Goal: Task Accomplishment & Management: Manage account settings

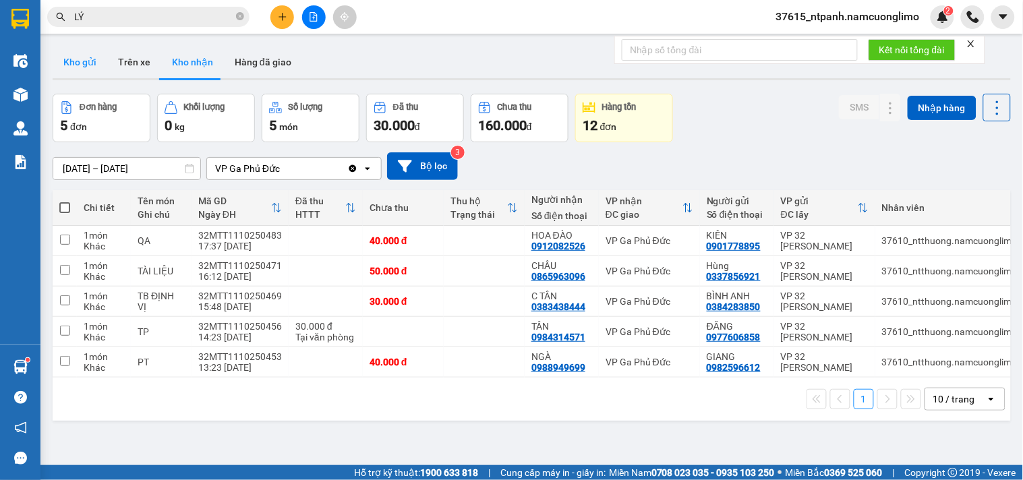
click at [78, 59] on button "Kho gửi" at bounding box center [80, 62] width 55 height 32
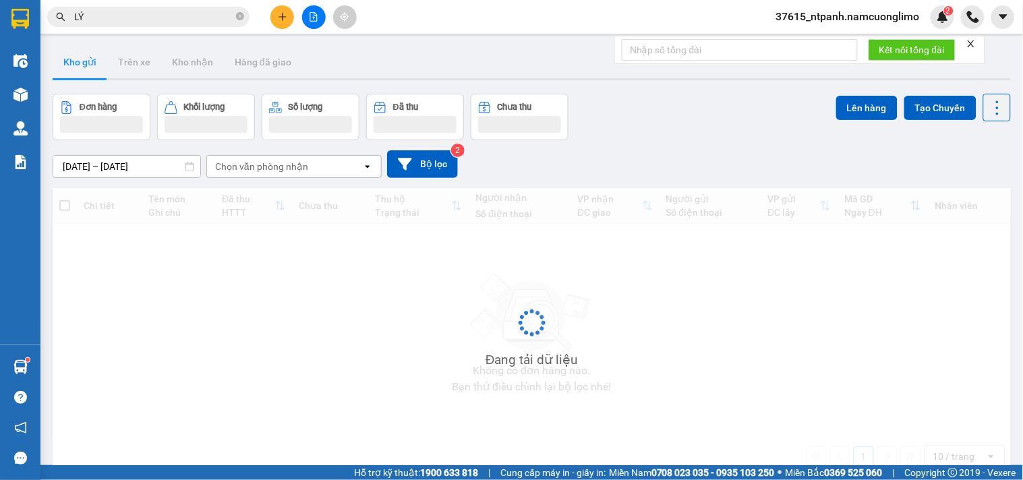
click at [78, 59] on button "Kho gửi" at bounding box center [80, 62] width 55 height 32
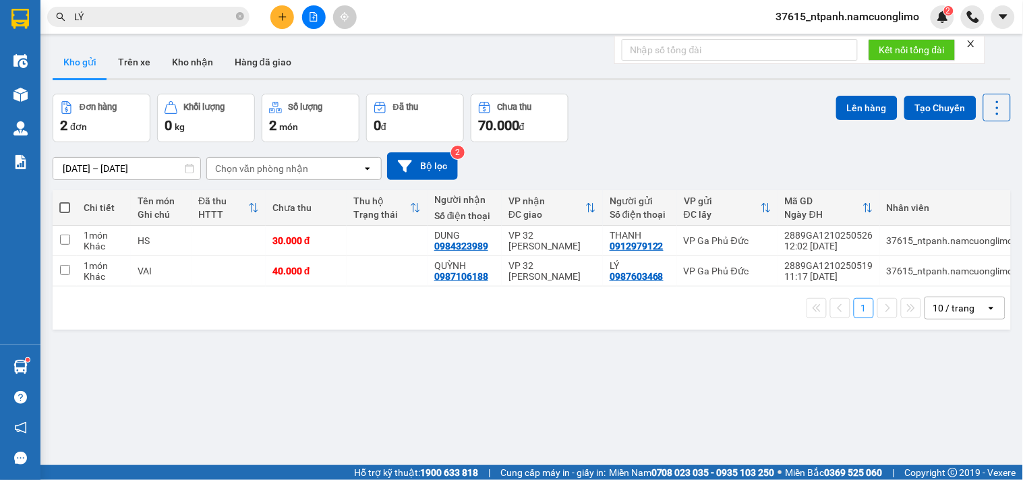
click at [79, 59] on button "Kho gửi" at bounding box center [80, 62] width 55 height 32
click at [62, 239] on input "checkbox" at bounding box center [65, 240] width 10 height 10
checkbox input "true"
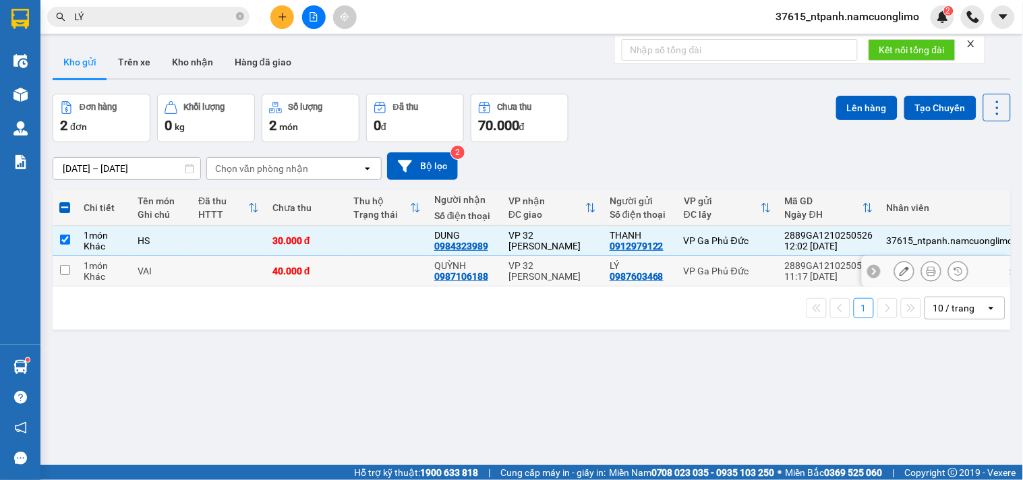
click at [63, 272] on input "checkbox" at bounding box center [65, 270] width 10 height 10
checkbox input "true"
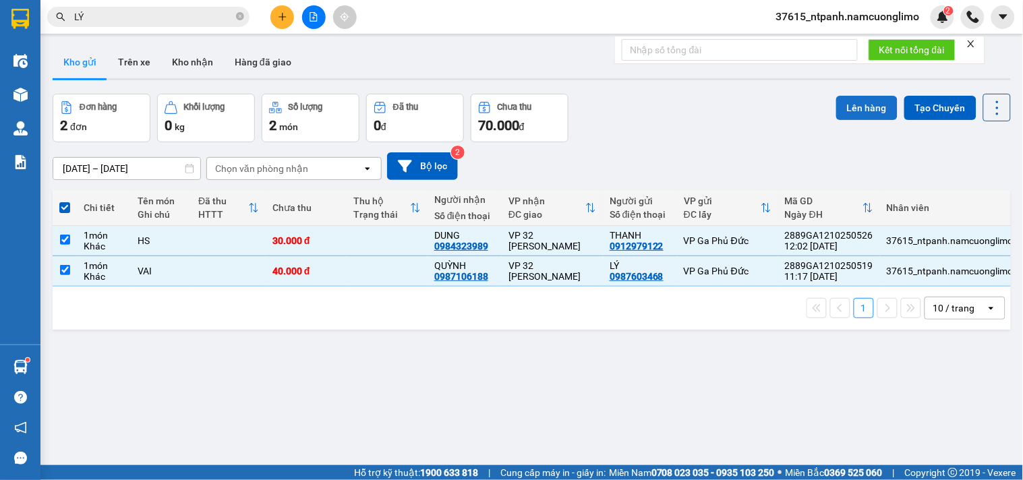
click at [857, 109] on button "Lên hàng" at bounding box center [866, 108] width 61 height 24
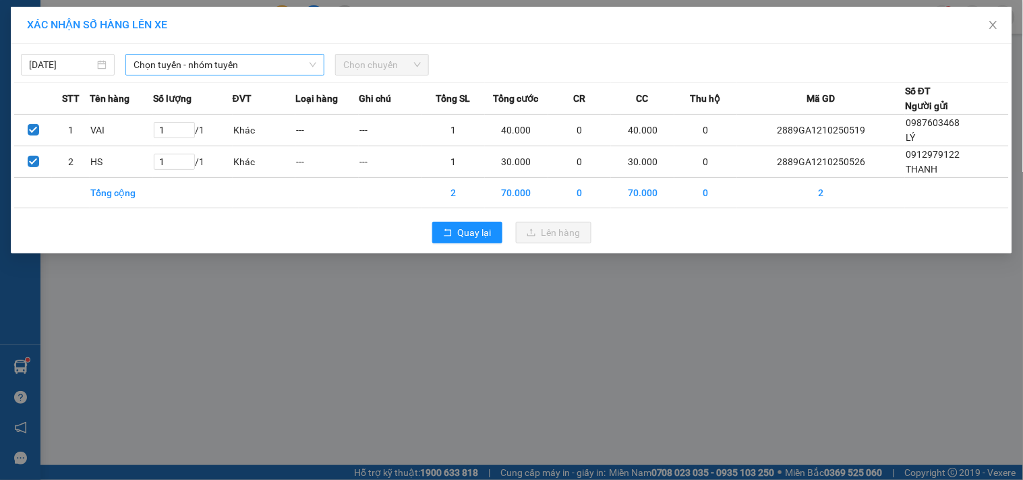
click at [181, 63] on span "Chọn tuyến - nhóm tuyến" at bounding box center [225, 65] width 183 height 20
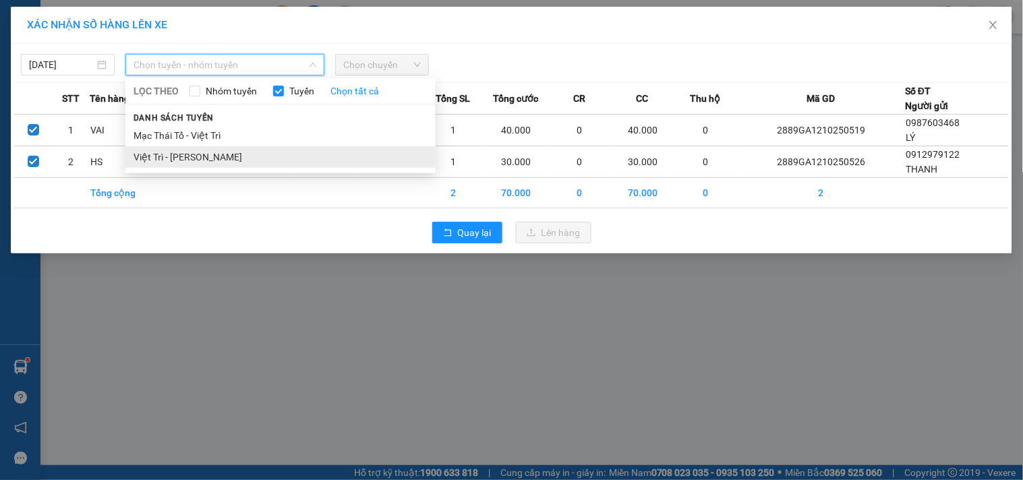
click at [165, 159] on li "Việt Trì - [PERSON_NAME]" at bounding box center [280, 157] width 310 height 22
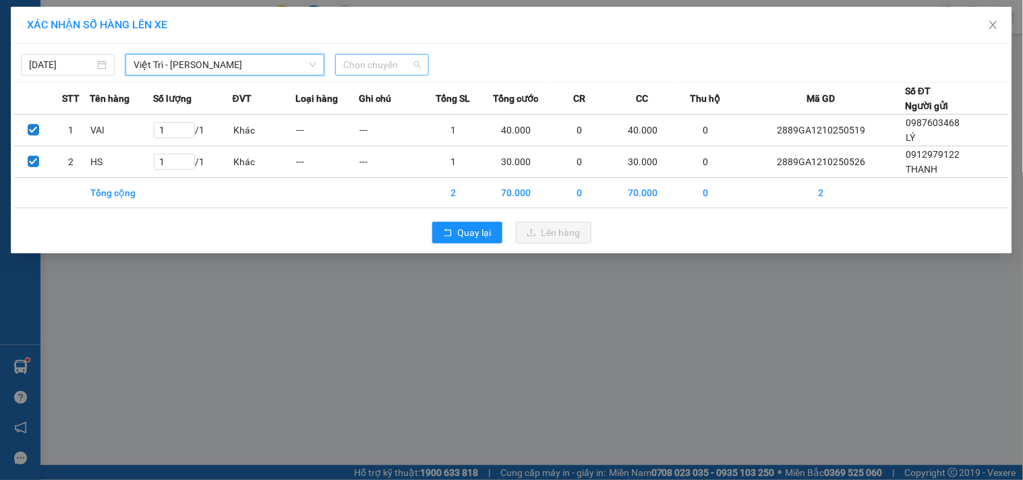
click at [397, 62] on span "Chọn chuyến" at bounding box center [382, 65] width 78 height 20
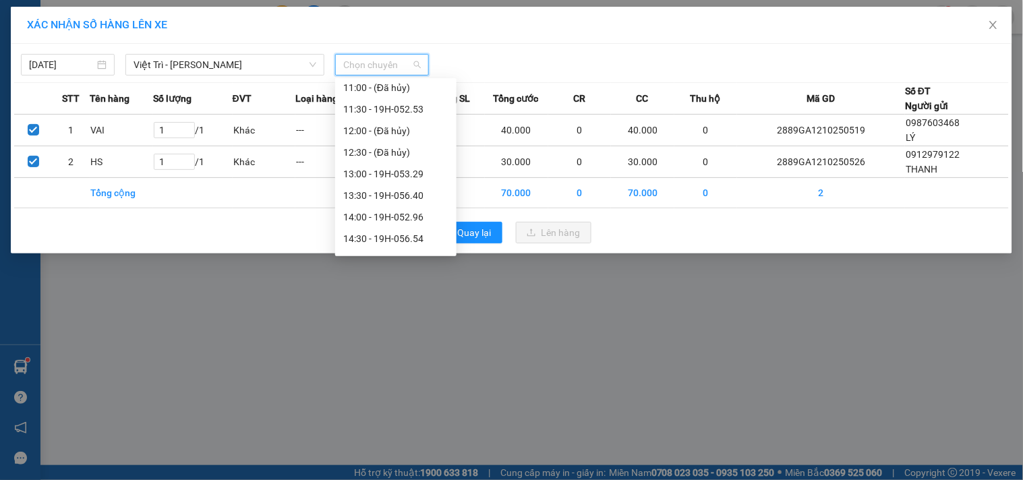
scroll to position [360, 0]
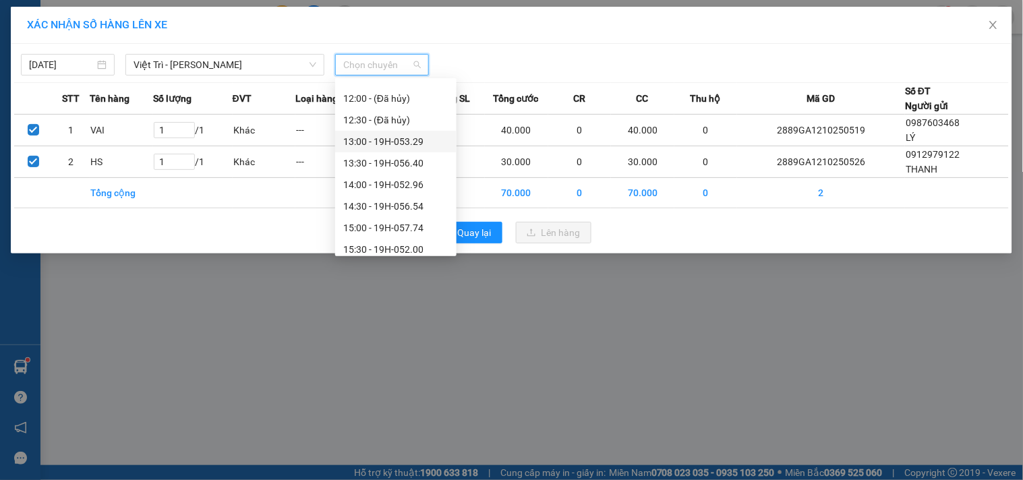
click at [397, 144] on div "13:00 - 19H-053.29" at bounding box center [395, 141] width 105 height 15
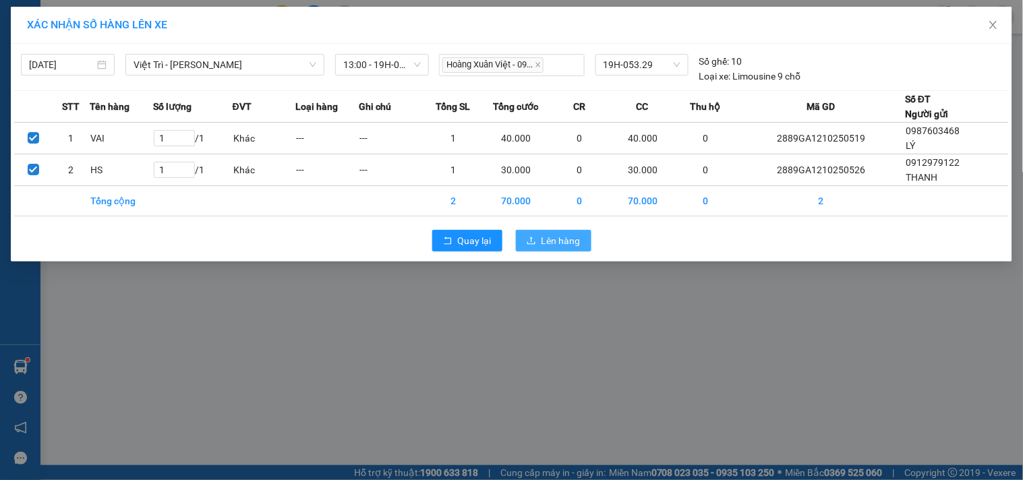
click at [561, 237] on span "Lên hàng" at bounding box center [561, 240] width 39 height 15
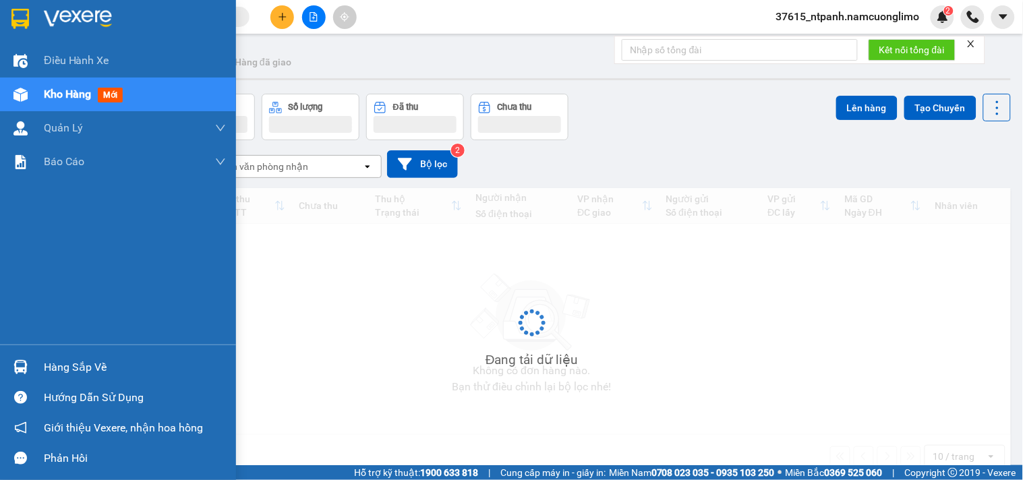
click at [44, 368] on div "Hàng sắp về" at bounding box center [135, 367] width 182 height 20
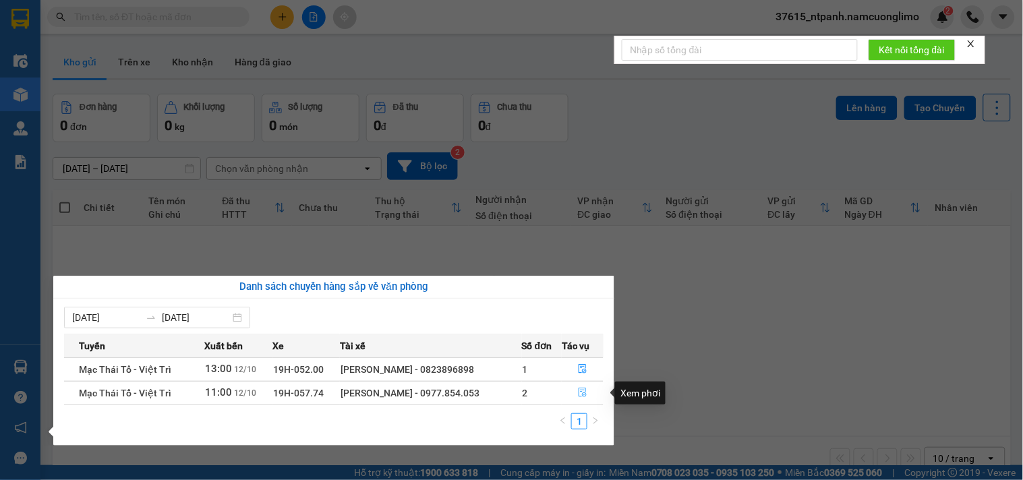
click at [581, 395] on icon "file-done" at bounding box center [582, 392] width 9 height 9
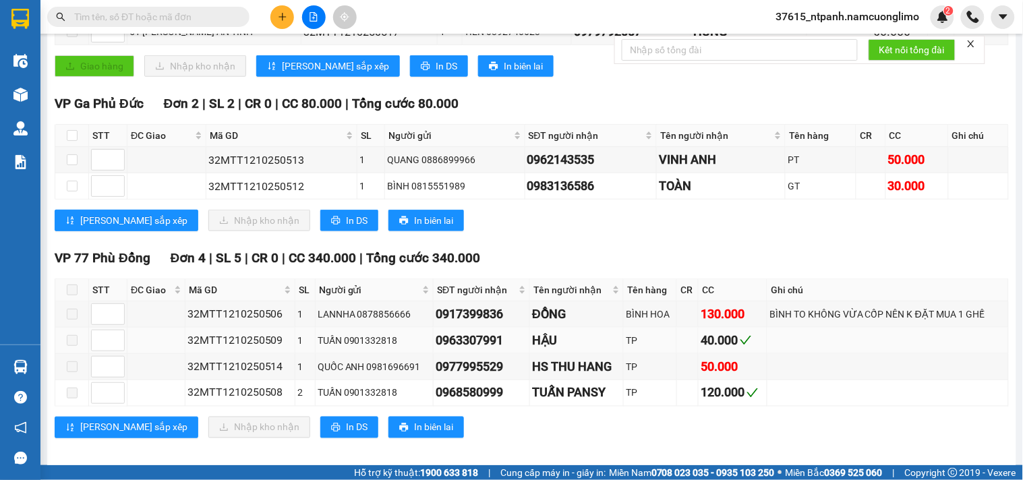
scroll to position [299, 0]
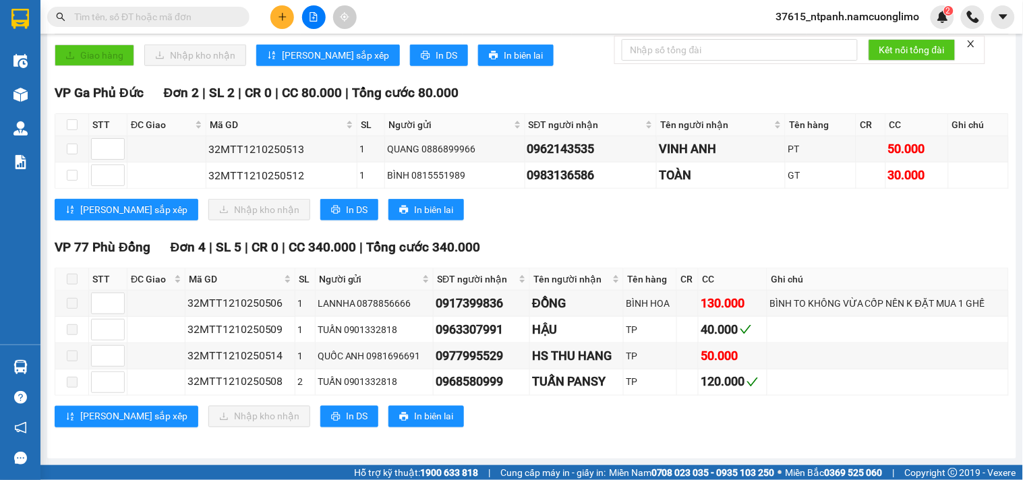
click at [597, 96] on div "VP Ga Phủ Đức Đơn 2 | SL 2 | CR 0 | CC 80.000 | Tổng cước 80.000" at bounding box center [532, 93] width 954 height 20
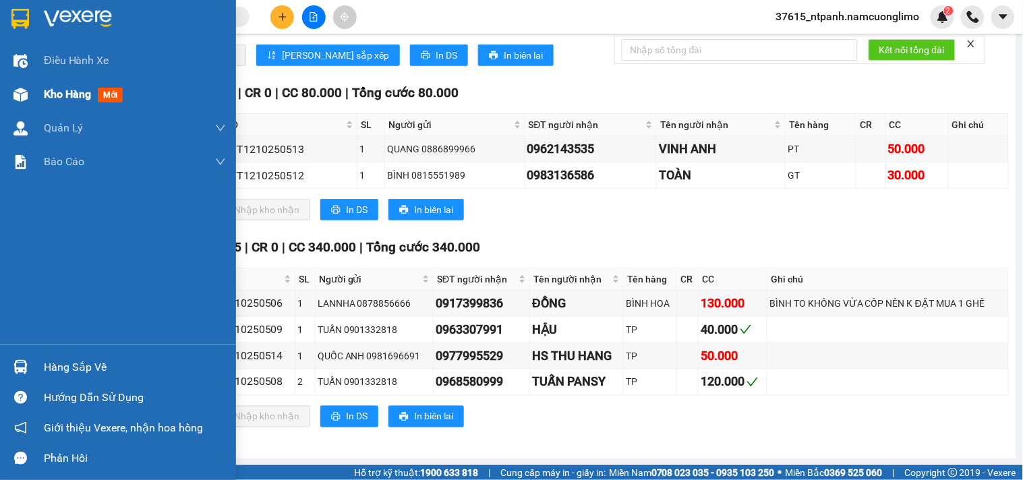
click at [45, 88] on span "Kho hàng" at bounding box center [67, 94] width 47 height 13
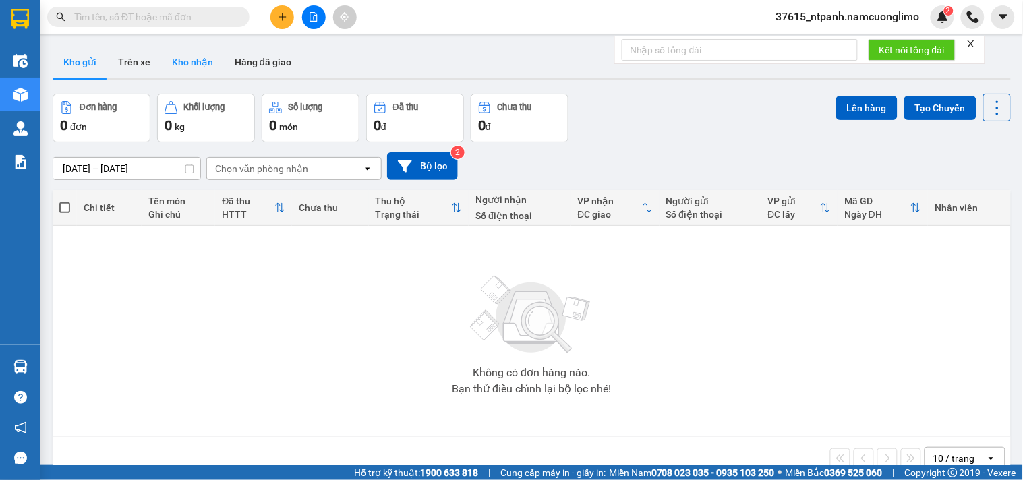
click at [206, 55] on button "Kho nhận" at bounding box center [192, 62] width 63 height 32
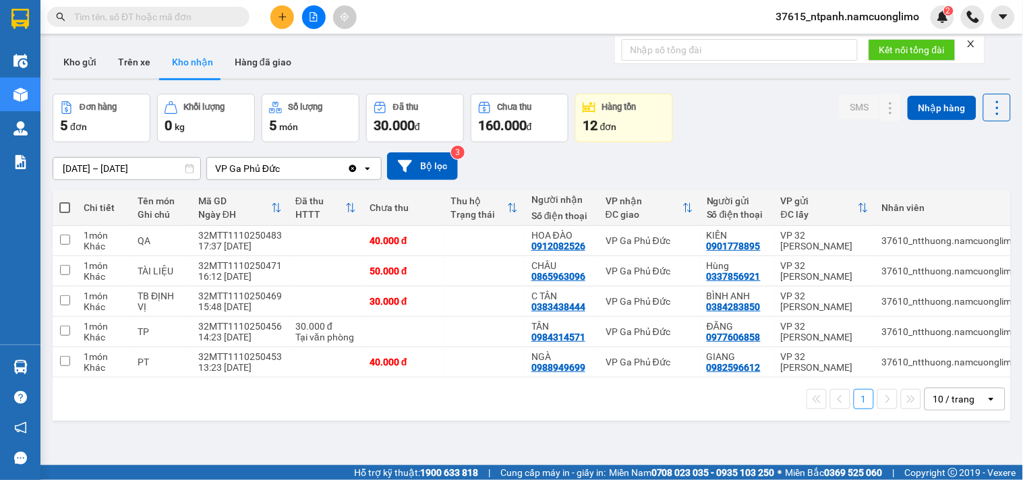
click at [548, 49] on div "Kho gửi Trên xe Kho nhận Hàng đã giao" at bounding box center [532, 64] width 958 height 36
click at [859, 240] on icon at bounding box center [863, 240] width 9 height 9
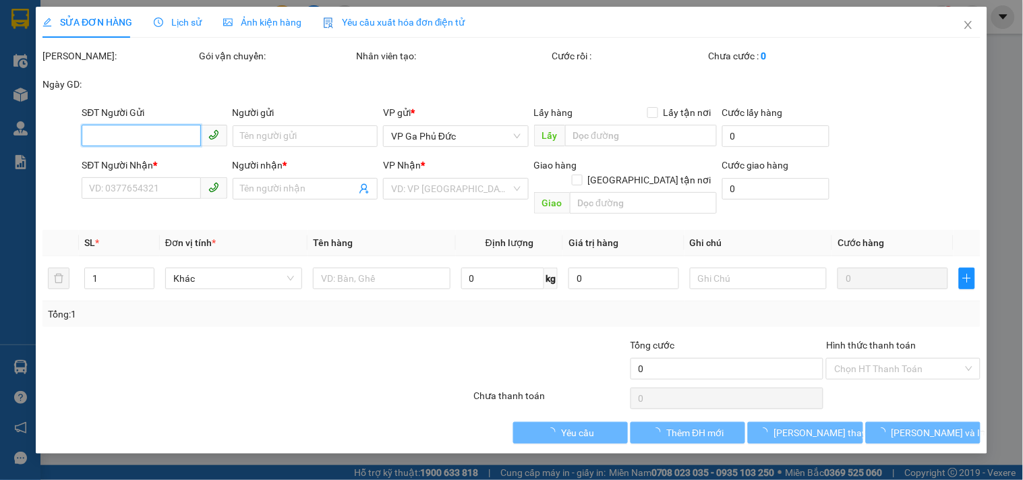
type input "0901778895"
type input "KIÊN"
type input "0912082526"
type input "HOA ĐÀO"
type input "40.000"
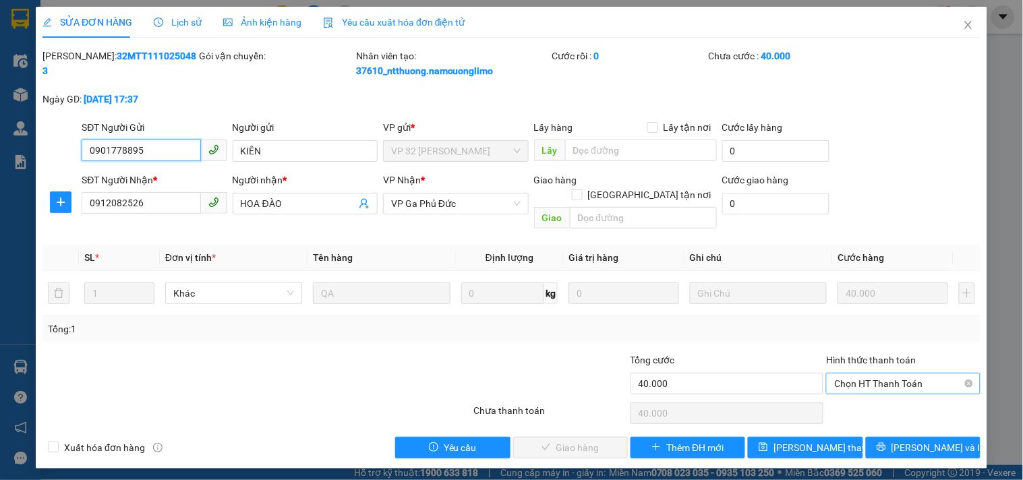
click at [863, 374] on span "Chọn HT Thanh Toán" at bounding box center [903, 384] width 138 height 20
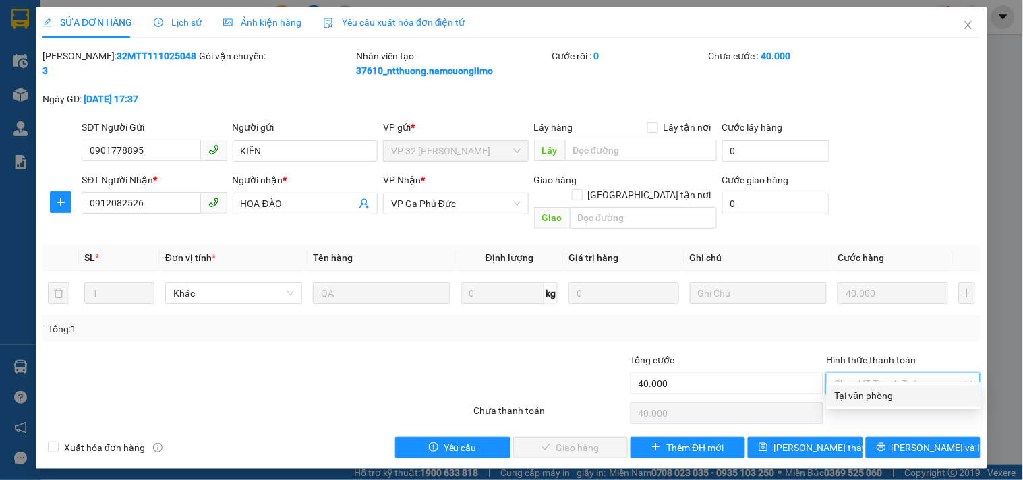
click at [853, 389] on div "Tại văn phòng" at bounding box center [904, 396] width 138 height 15
type input "0"
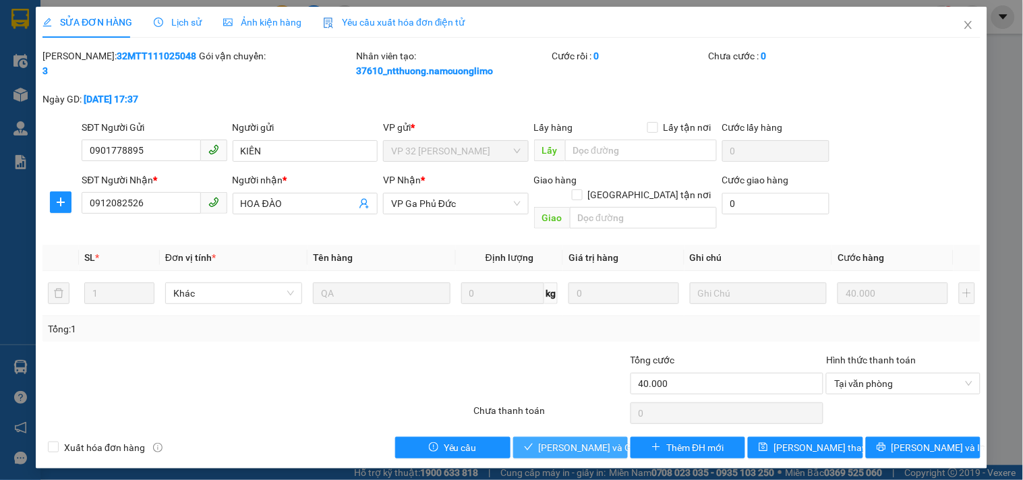
click at [572, 440] on span "Lưu và Giao hàng" at bounding box center [604, 447] width 130 height 15
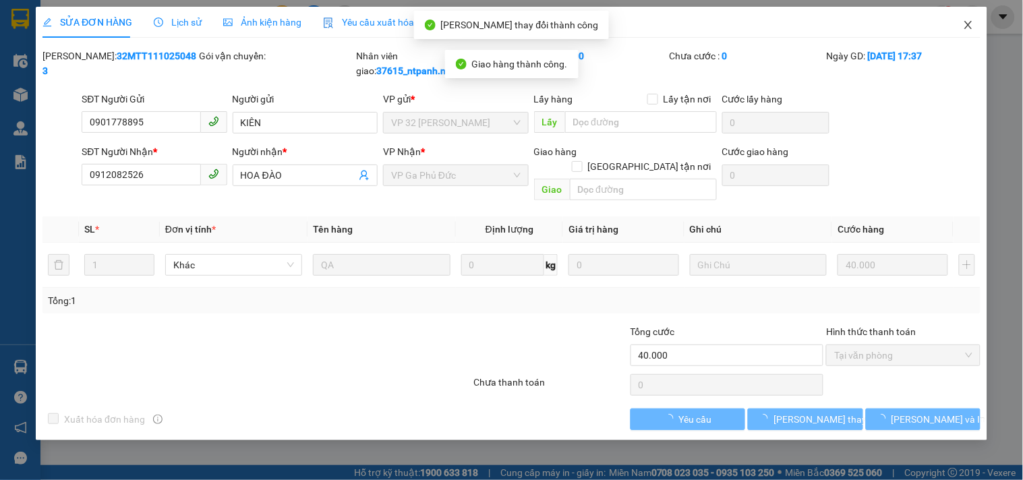
click at [972, 27] on icon "close" at bounding box center [968, 25] width 11 height 11
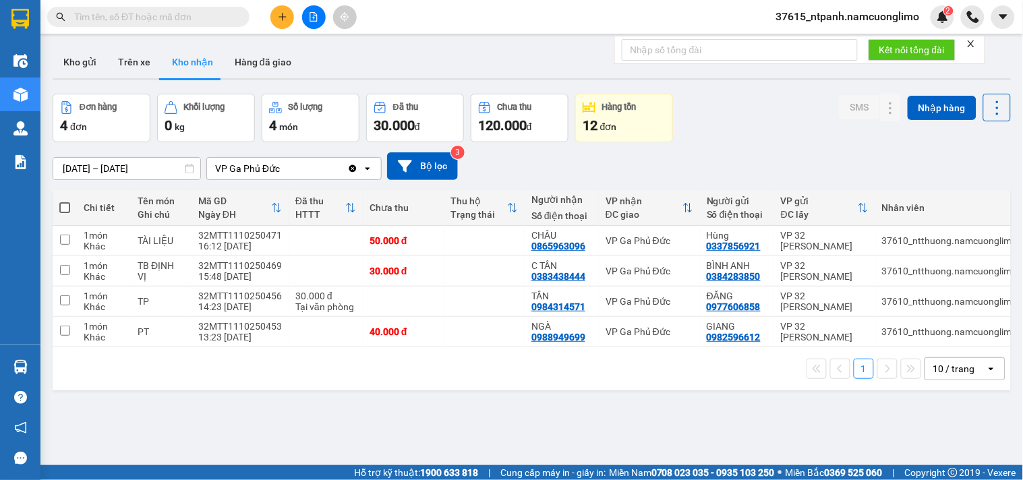
click at [776, 124] on div "Đơn hàng 4 đơn Khối lượng 0 kg Số lượng 4 món Đã thu 30.000 đ Chưa thu 120.000 …" at bounding box center [532, 118] width 958 height 49
click at [43, 365] on main "ver 1.8.146 Kho gửi Trên xe Kho nhận Hàng đã giao Đơn hàng 4 đơn Khối lượng 0 k…" at bounding box center [511, 232] width 1023 height 465
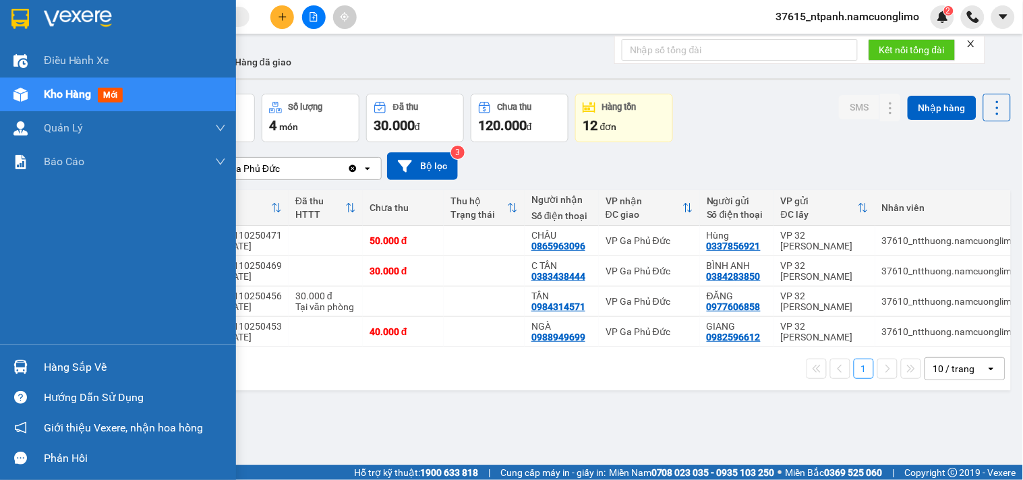
drag, startPoint x: 28, startPoint y: 365, endPoint x: 16, endPoint y: 364, distance: 12.2
click at [16, 364] on div at bounding box center [21, 367] width 24 height 24
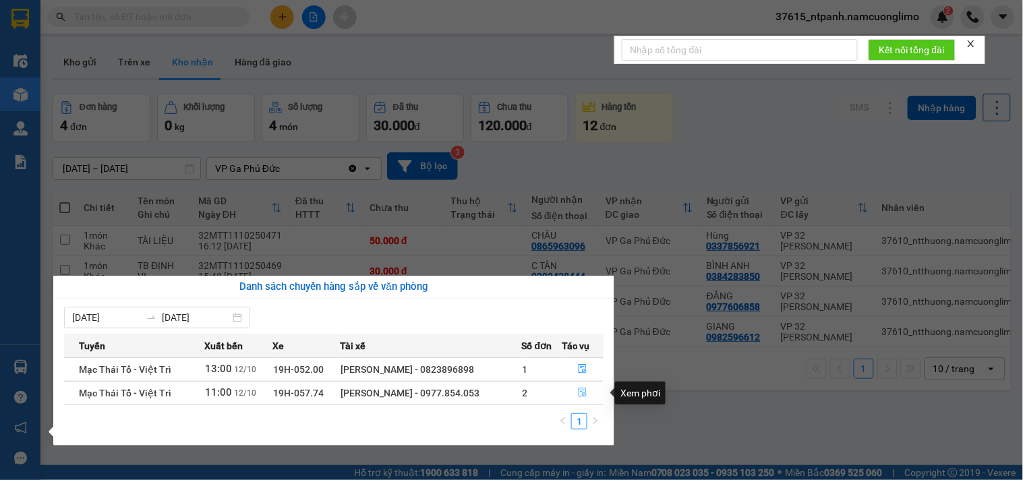
click at [582, 395] on icon "file-done" at bounding box center [582, 392] width 9 height 9
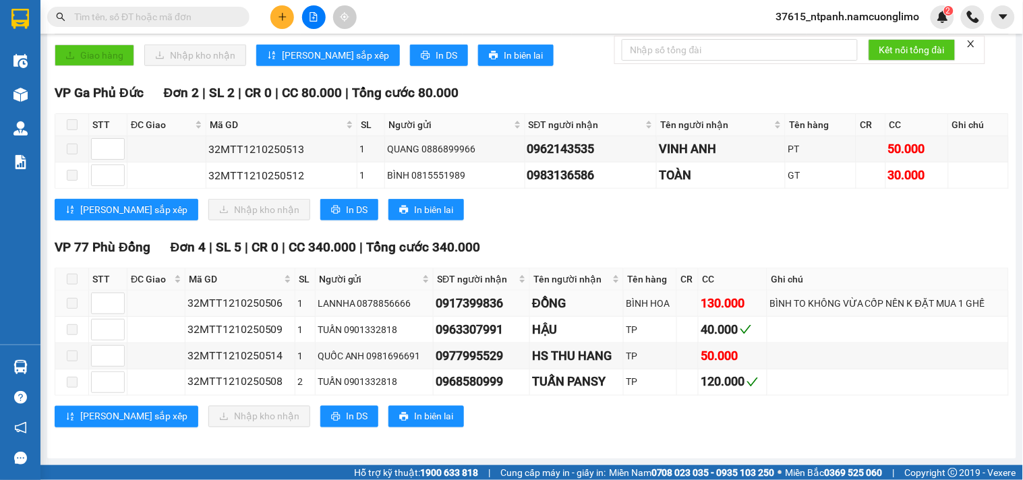
scroll to position [299, 0]
drag, startPoint x: 602, startPoint y: 140, endPoint x: 515, endPoint y: 150, distance: 86.8
click at [525, 150] on td "0962143535" at bounding box center [591, 149] width 132 height 26
copy div "0962143535"
click at [529, 203] on div "Lưu sắp xếp Nhập kho nhận In DS In biên lai" at bounding box center [532, 210] width 954 height 22
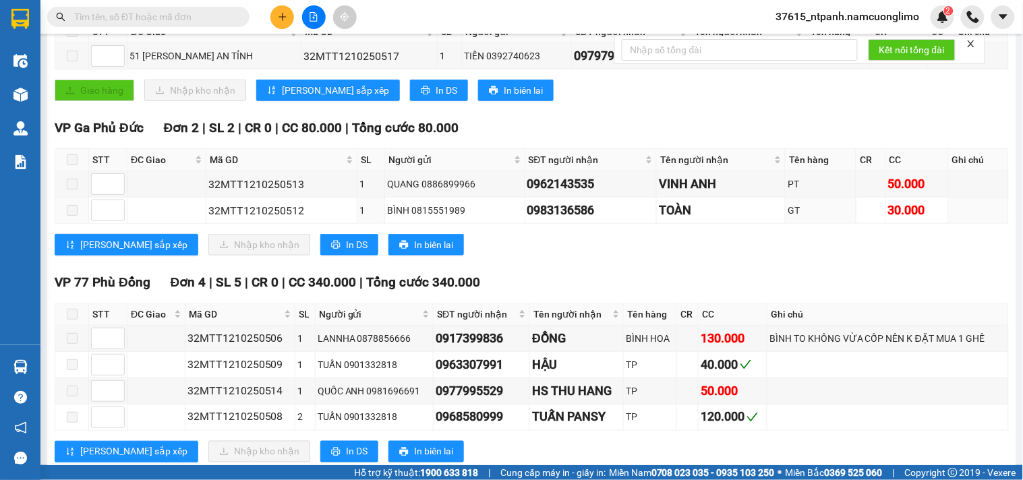
scroll to position [224, 0]
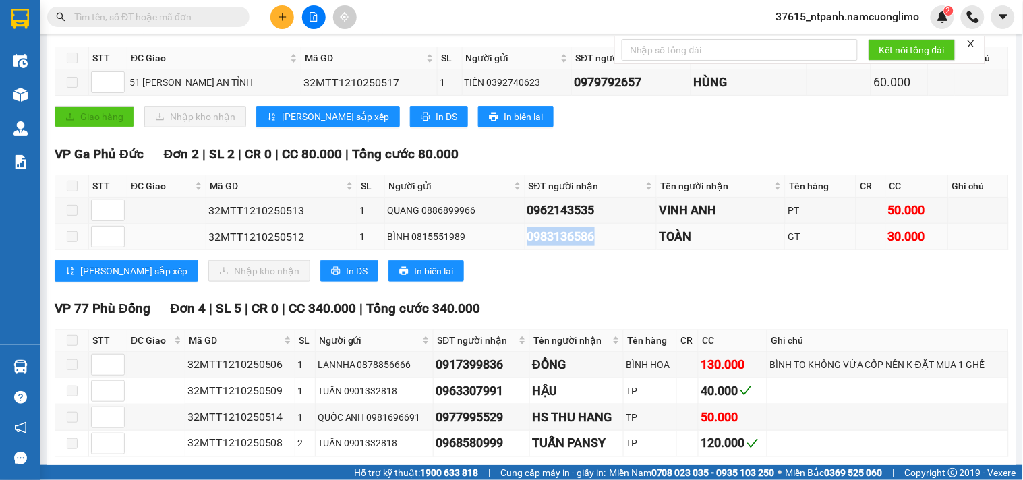
drag, startPoint x: 600, startPoint y: 253, endPoint x: 519, endPoint y: 250, distance: 81.0
click at [527, 246] on div "0983136586" at bounding box center [590, 236] width 127 height 19
click at [69, 192] on span at bounding box center [72, 186] width 11 height 11
click at [71, 192] on span at bounding box center [72, 186] width 11 height 11
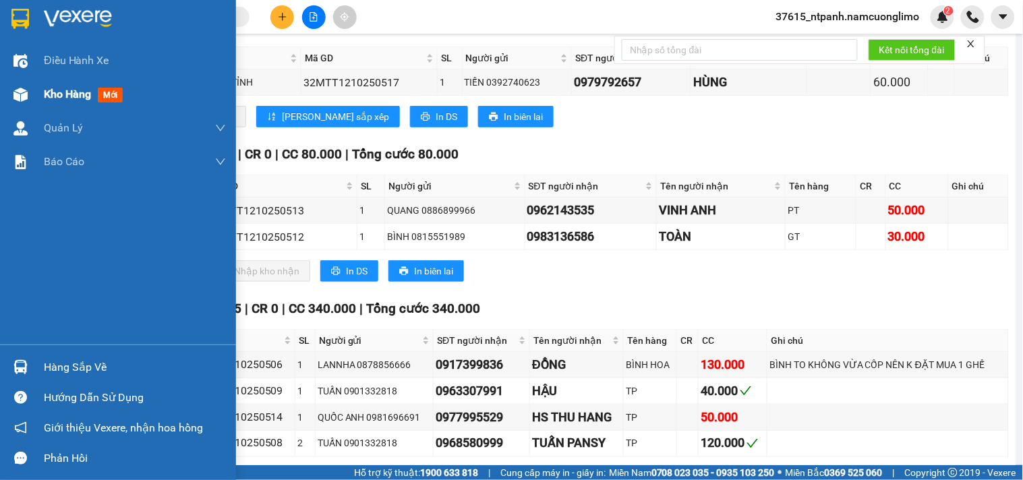
click at [86, 96] on span "Kho hàng" at bounding box center [67, 94] width 47 height 13
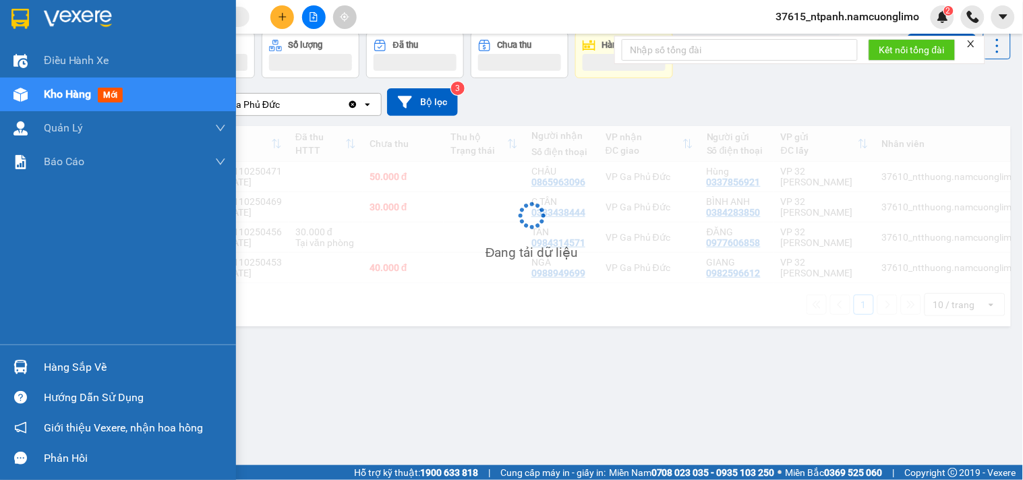
scroll to position [62, 0]
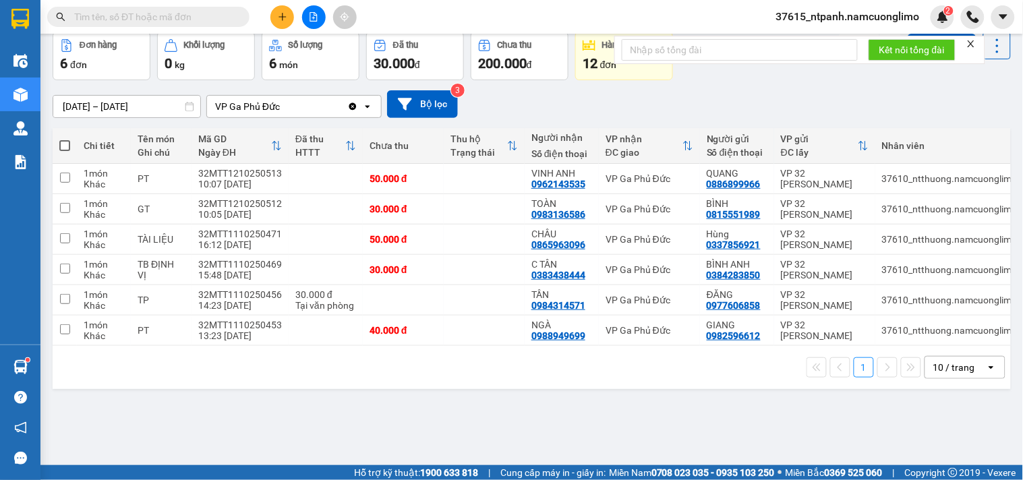
click at [331, 376] on div "1 10 / trang open" at bounding box center [532, 367] width 948 height 23
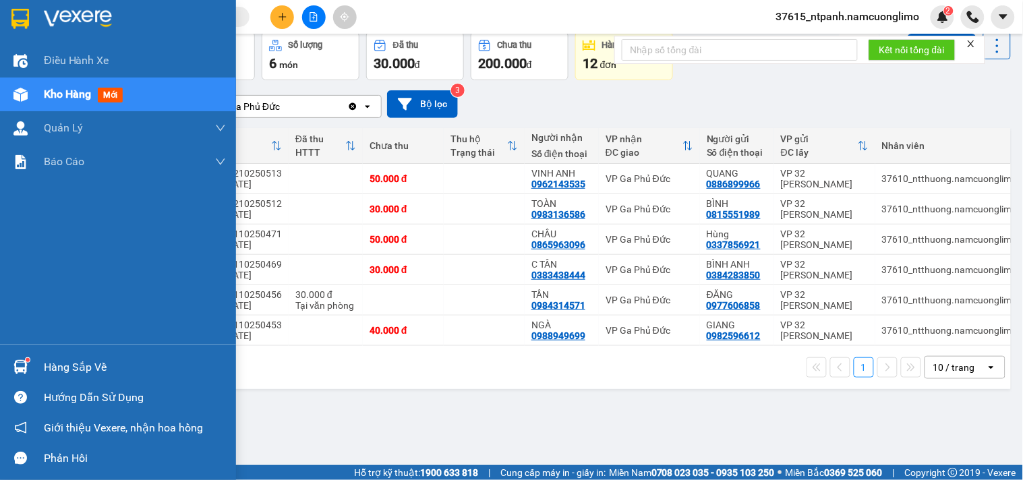
click at [45, 369] on div "Hàng sắp về" at bounding box center [135, 367] width 182 height 20
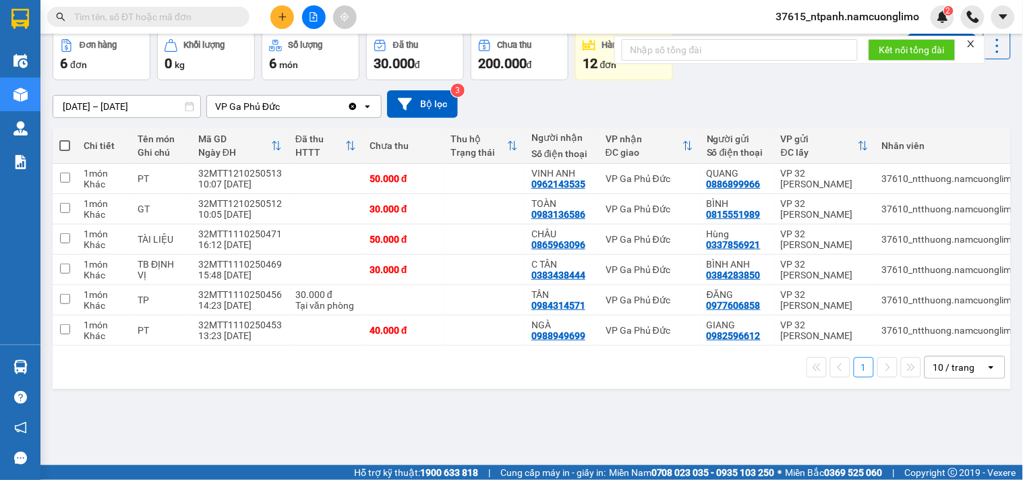
click at [562, 91] on section "Kết quả tìm kiếm ( 0 ) Bộ lọc No Data 37615_ntpanh.namcuonglimo 2 Điều hành xe …" at bounding box center [511, 240] width 1023 height 480
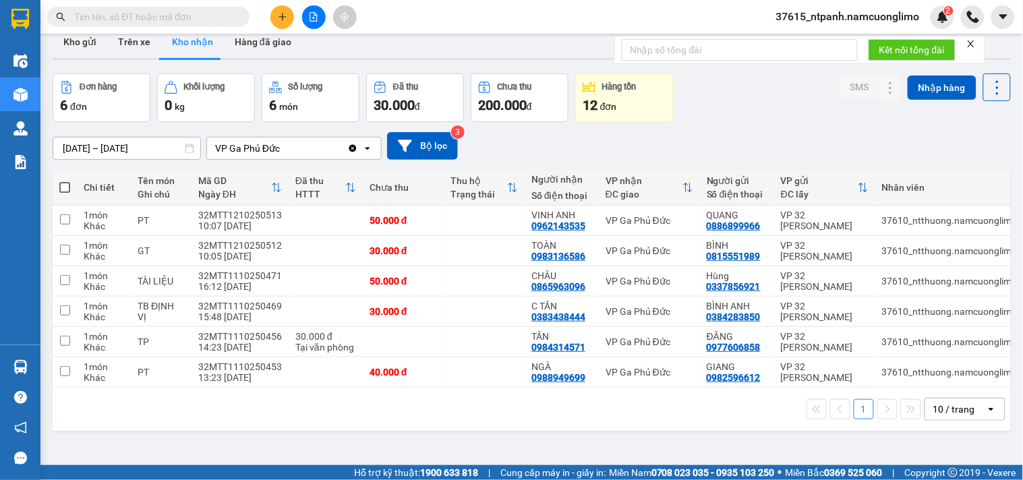
scroll to position [0, 0]
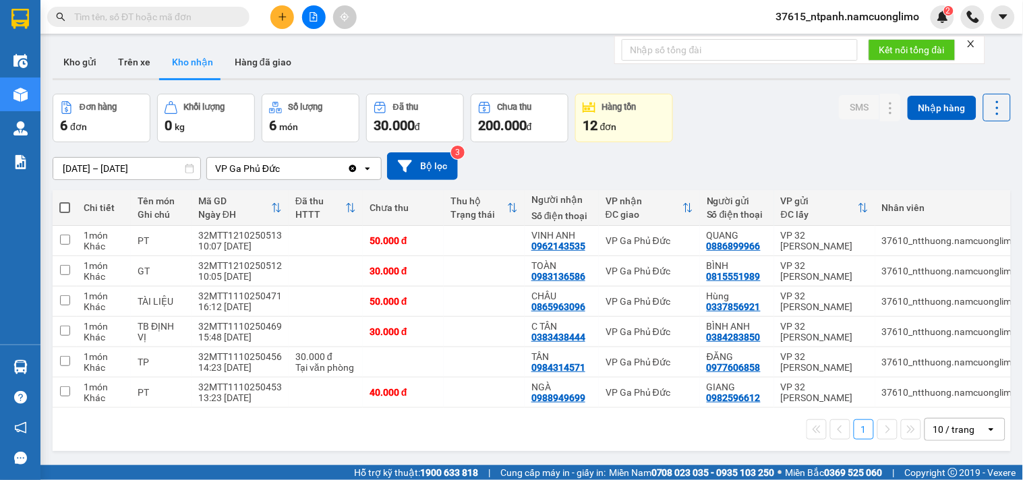
click at [552, 169] on div "10/10/2025 – 12/10/2025 Press the down arrow key to interact with the calendar …" at bounding box center [532, 166] width 958 height 28
